Goal: Use online tool/utility: Use online tool/utility

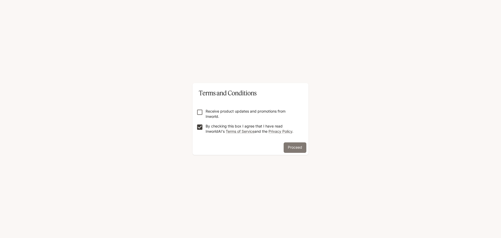
click at [300, 144] on button "Proceed" at bounding box center [295, 147] width 23 height 10
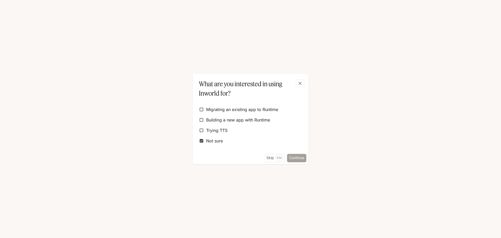
click at [299, 154] on button "Continue" at bounding box center [296, 158] width 19 height 8
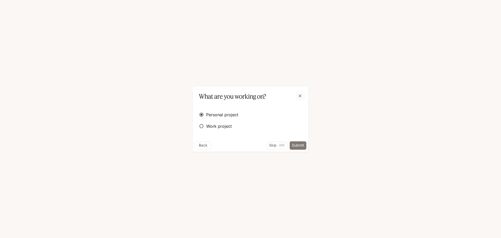
click at [301, 146] on button "Submit" at bounding box center [298, 145] width 17 height 8
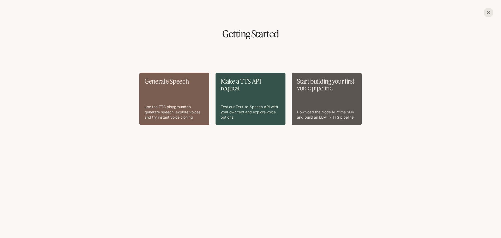
click at [169, 92] on div "Generate Speech Use the TTS playground to generate speech, explore voices, and …" at bounding box center [174, 99] width 59 height 42
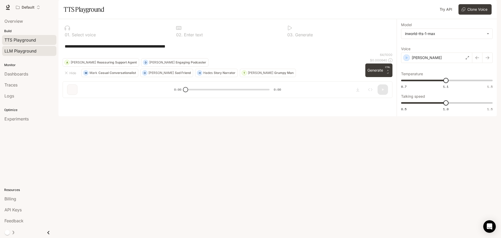
click at [23, 49] on span "LLM Playground" at bounding box center [20, 51] width 32 height 6
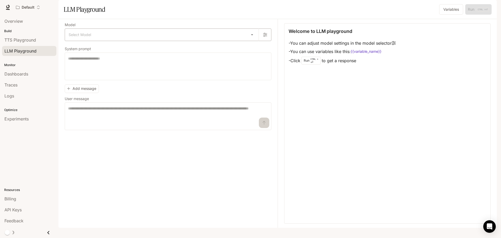
click at [153, 45] on body "Skip to main content Default Runtime Runtime Documentation Documentation Portal…" at bounding box center [250, 119] width 501 height 238
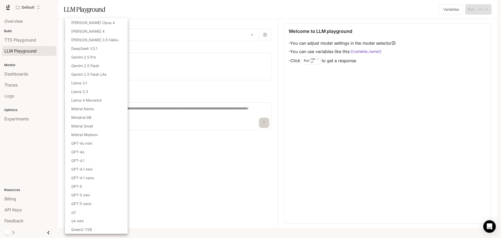
click at [156, 15] on div at bounding box center [250, 119] width 501 height 238
